Goal: Transaction & Acquisition: Book appointment/travel/reservation

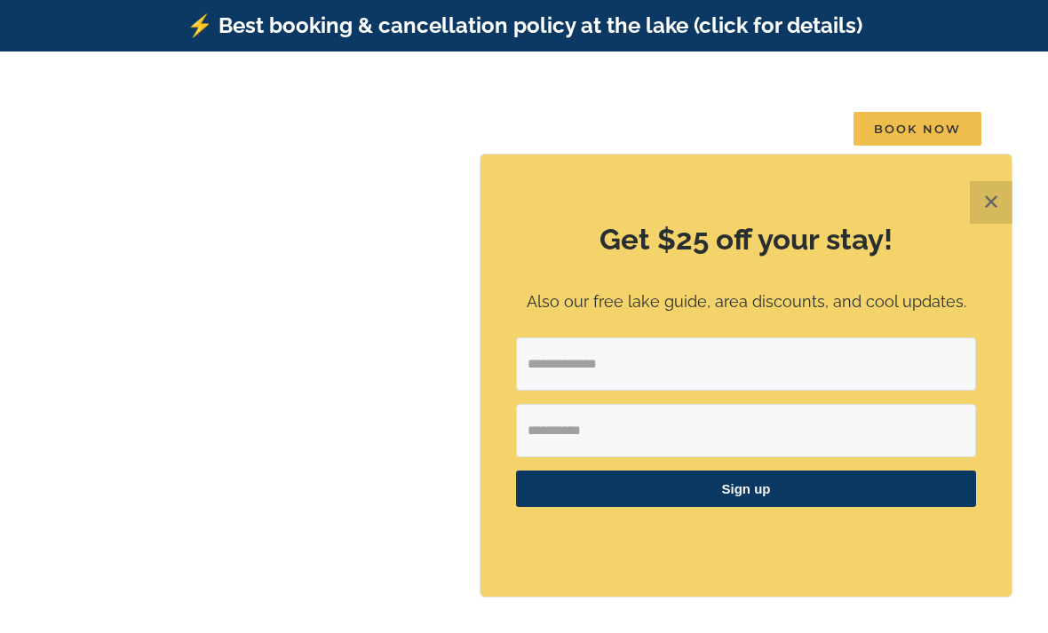
click at [999, 198] on button "✕" at bounding box center [991, 202] width 43 height 43
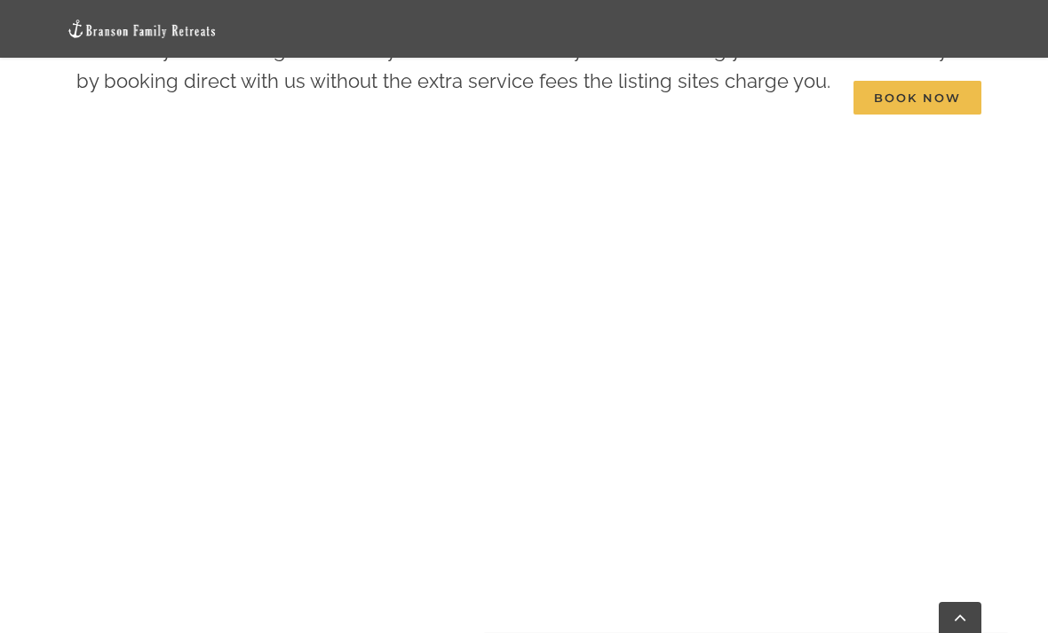
scroll to position [838, 0]
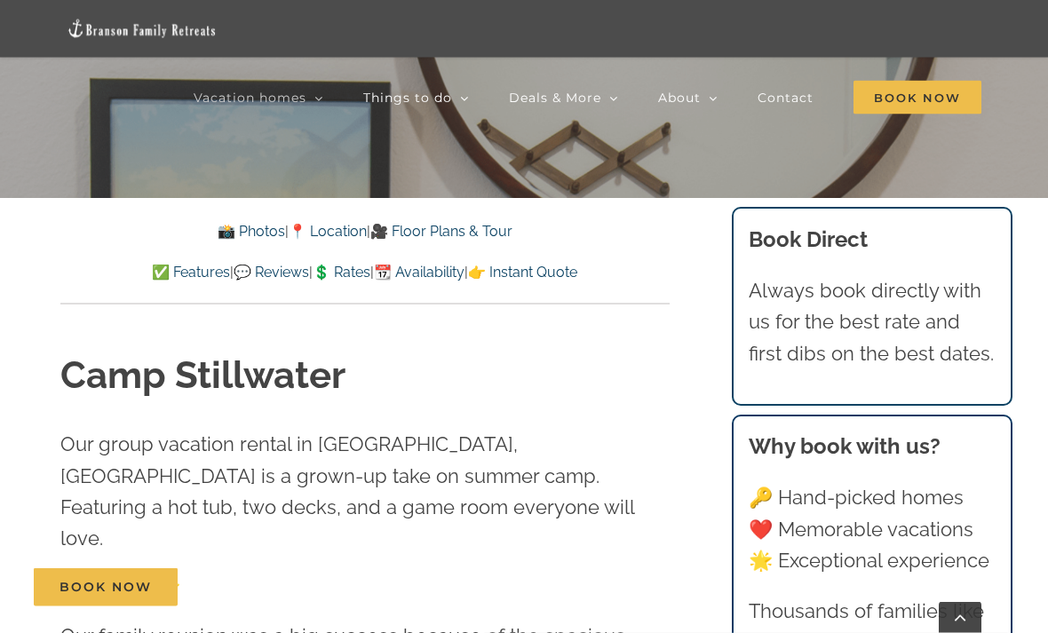
scroll to position [487, 0]
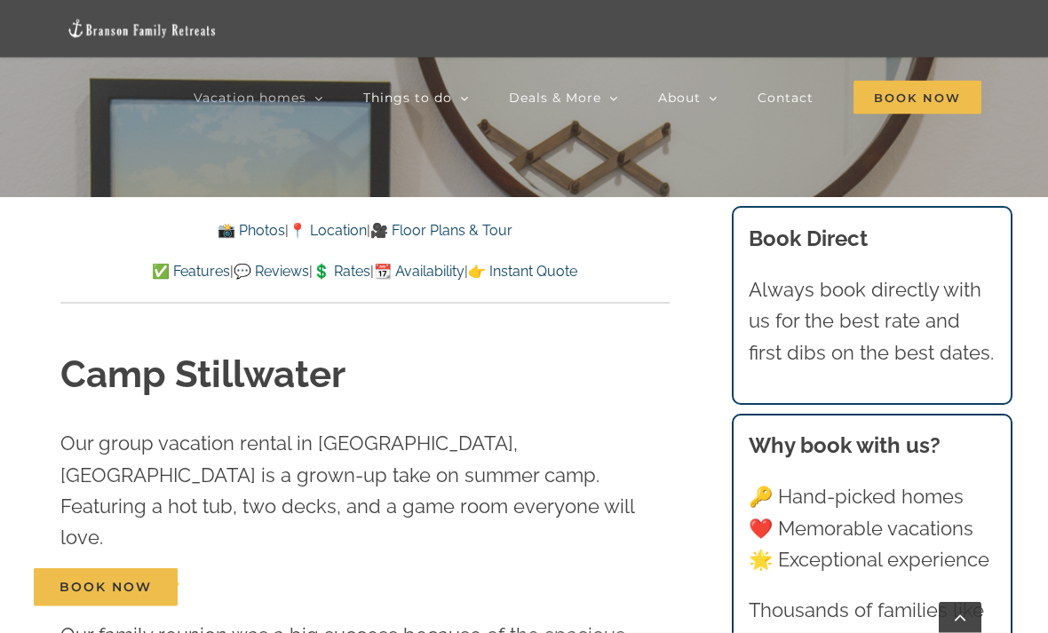
click at [351, 275] on link "💲 Rates" at bounding box center [342, 272] width 58 height 17
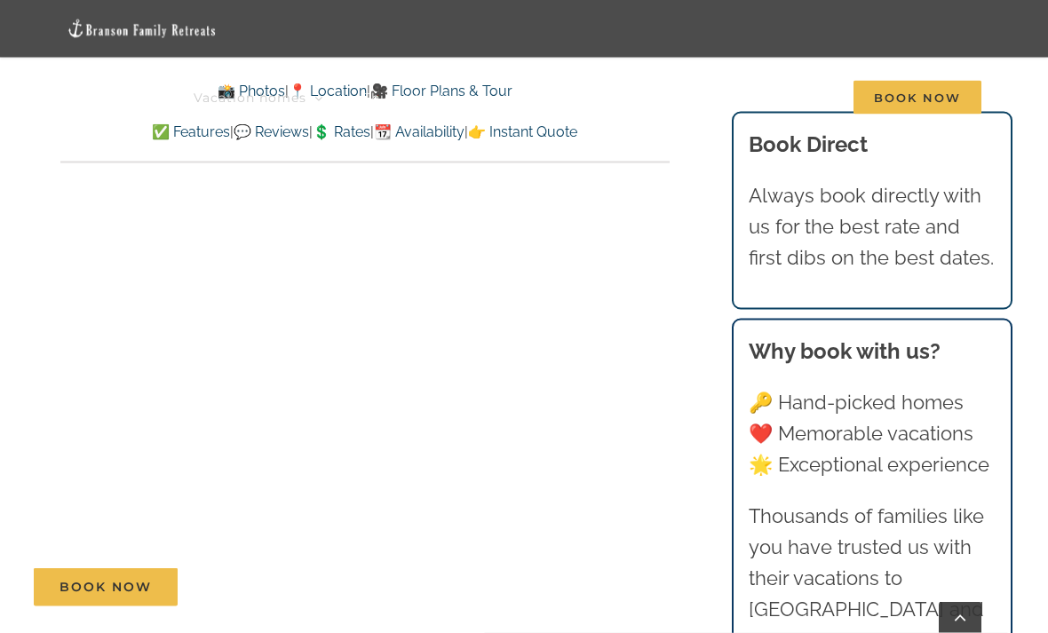
scroll to position [9743, 0]
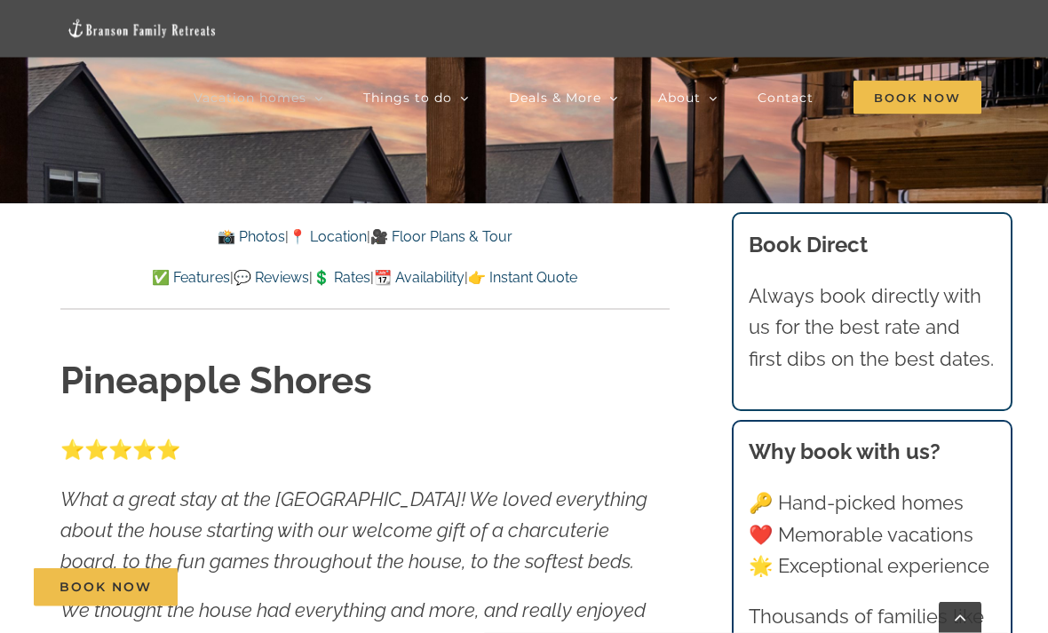
scroll to position [491, 0]
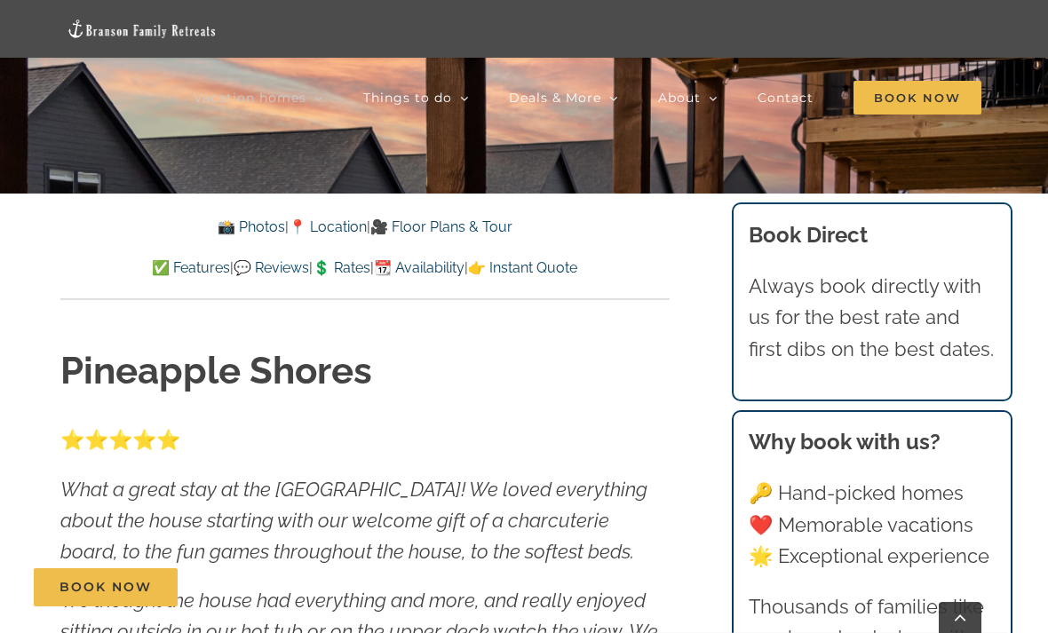
click at [348, 270] on link "💲 Rates" at bounding box center [342, 267] width 58 height 17
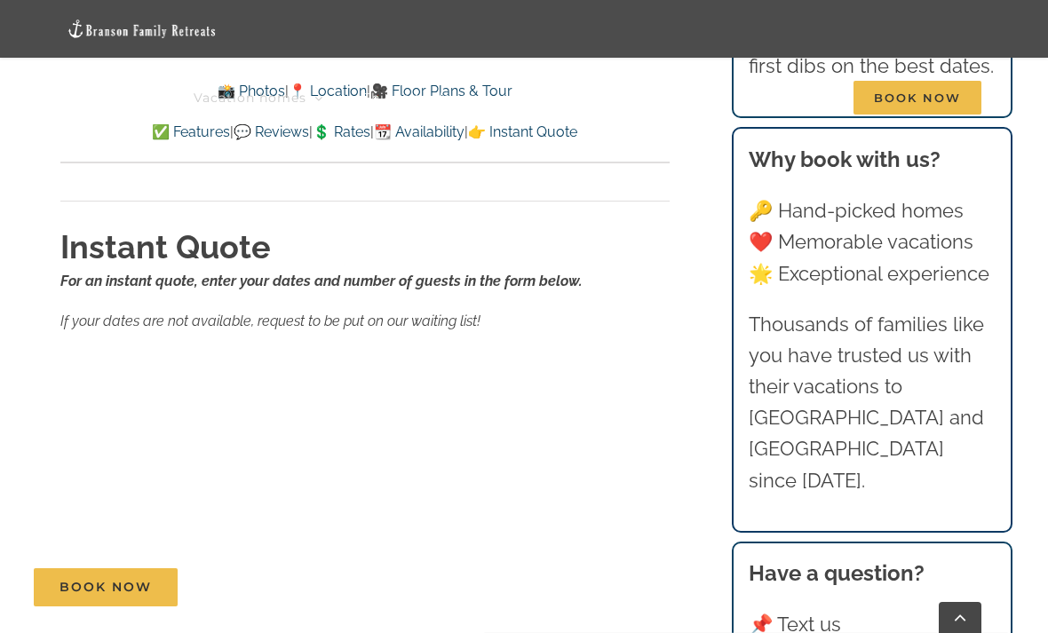
scroll to position [10796, 0]
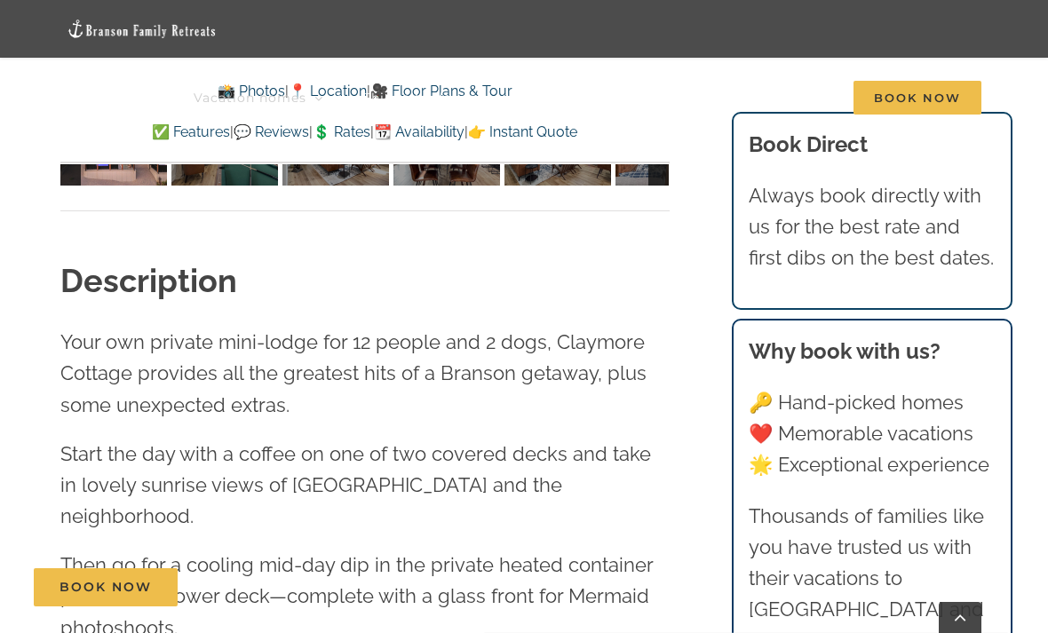
scroll to position [1668, 0]
click at [341, 133] on link "💲 Rates" at bounding box center [342, 131] width 58 height 17
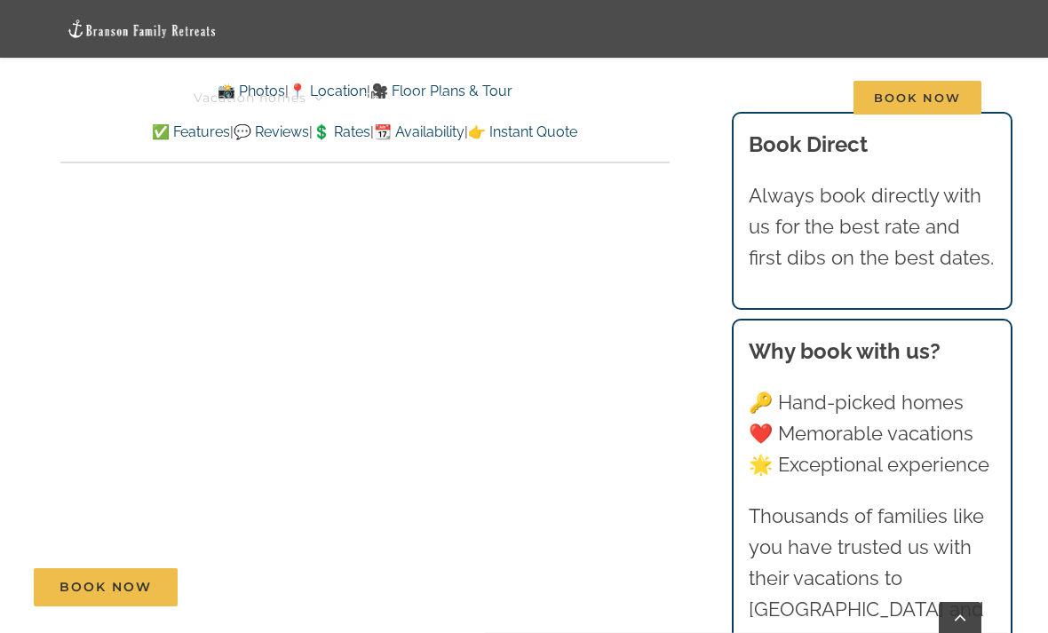
scroll to position [9933, 0]
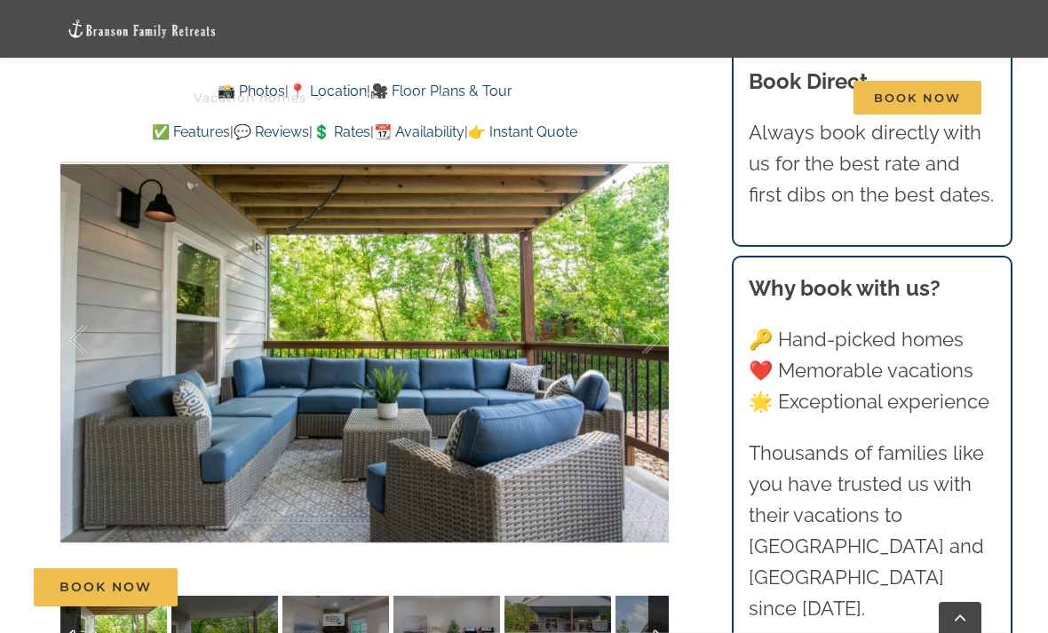
scroll to position [1276, 0]
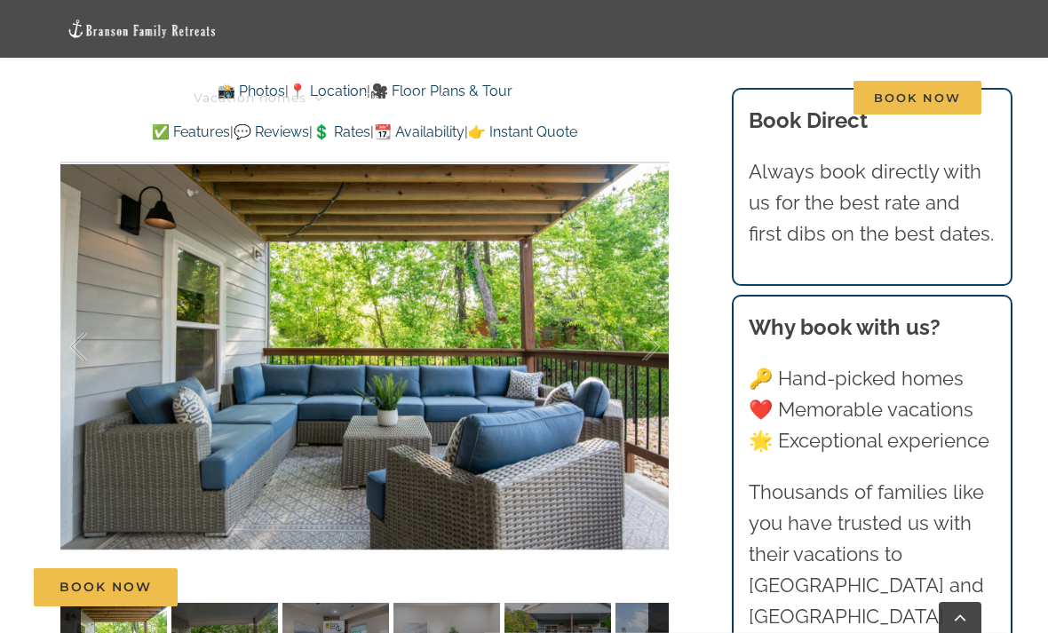
click at [340, 138] on link "💲 Rates" at bounding box center [342, 131] width 58 height 17
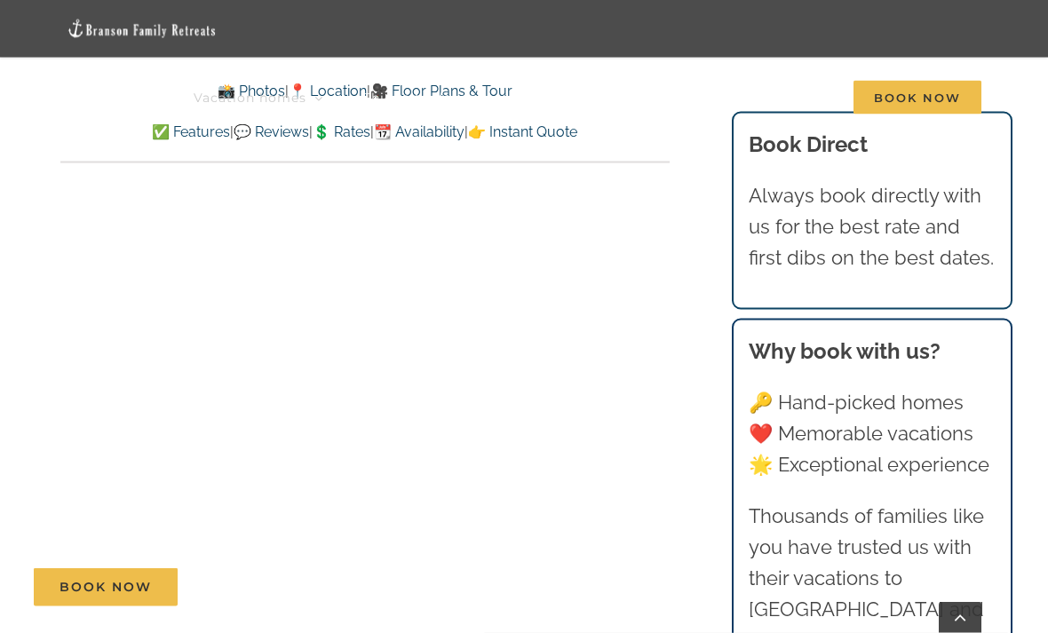
scroll to position [7872, 0]
